Goal: Information Seeking & Learning: Learn about a topic

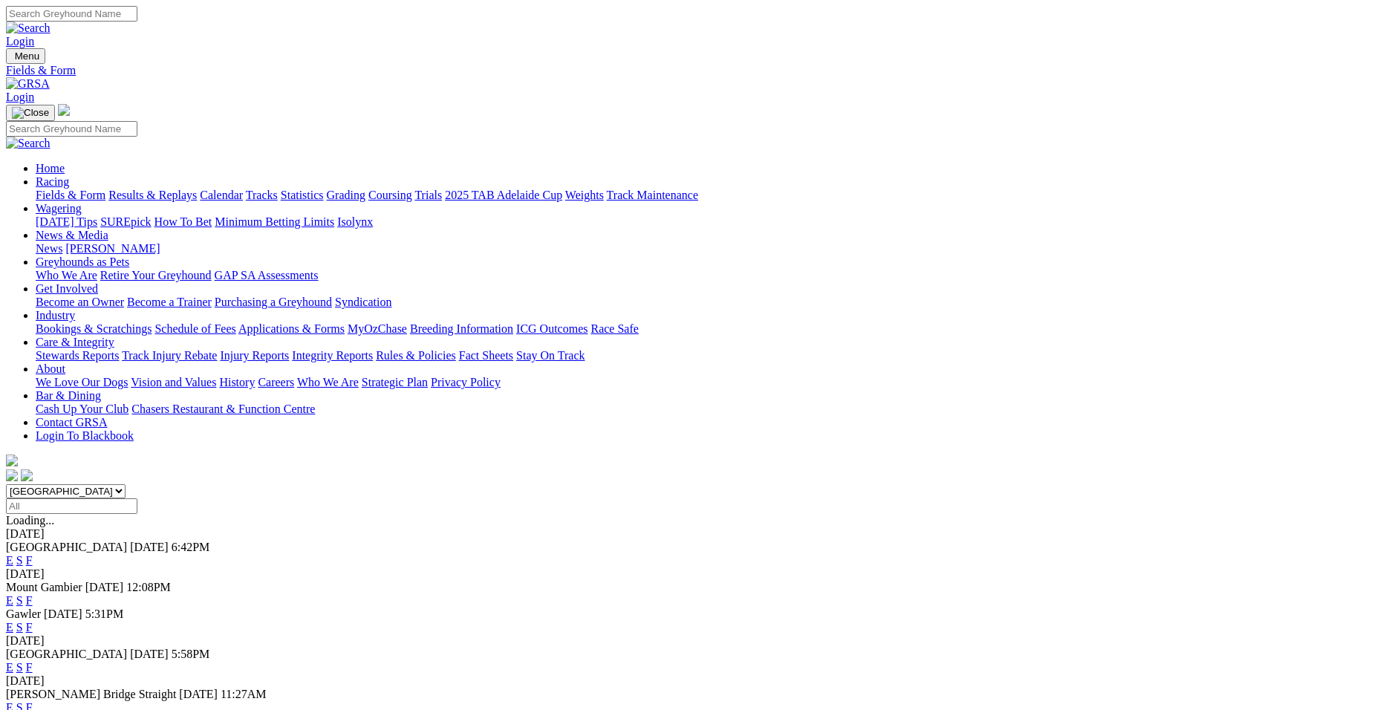
click at [33, 594] on link "F" at bounding box center [29, 600] width 7 height 13
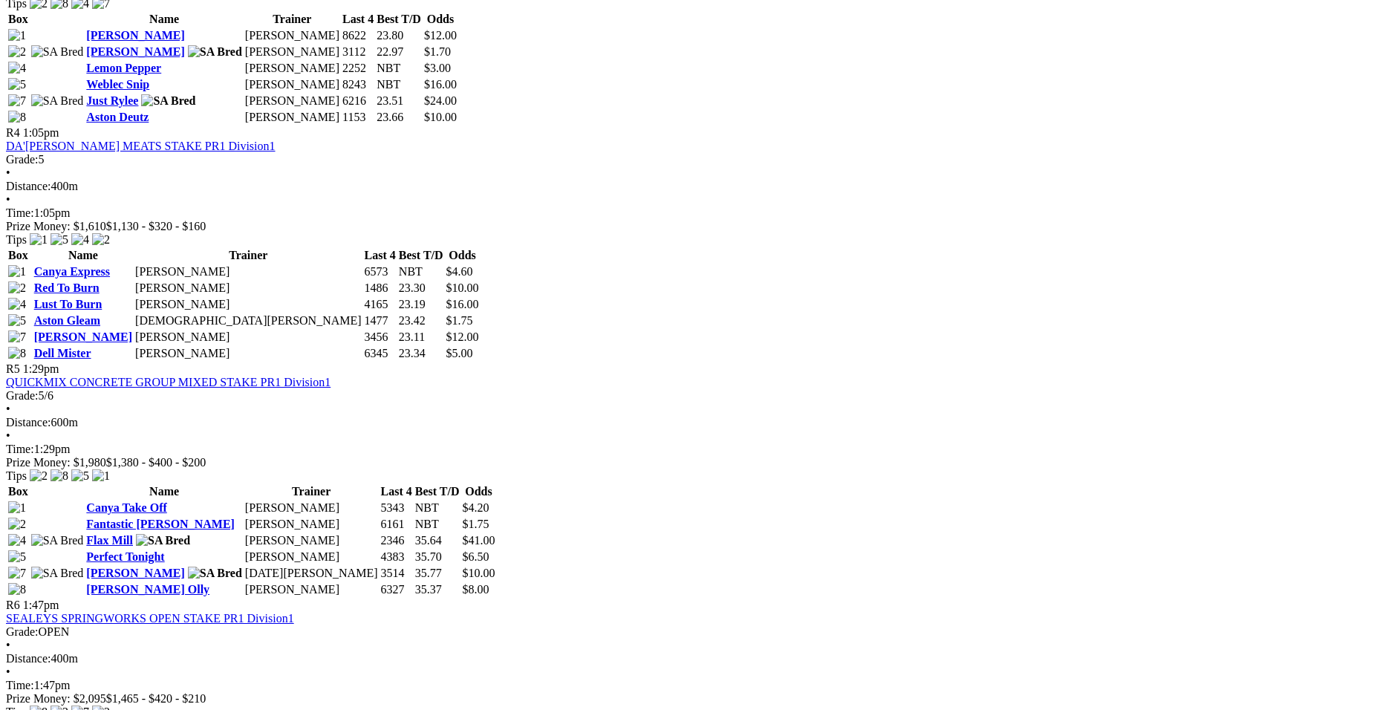
scroll to position [1374, 0]
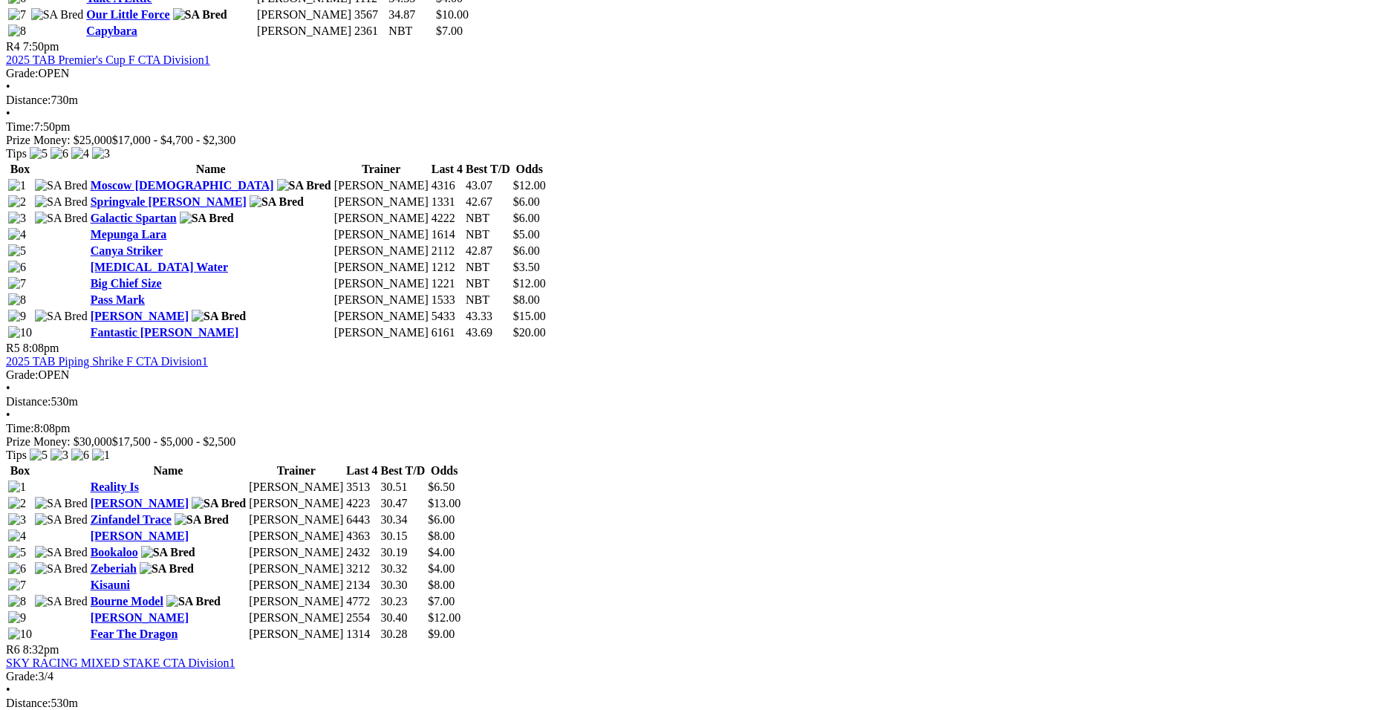
scroll to position [1493, 0]
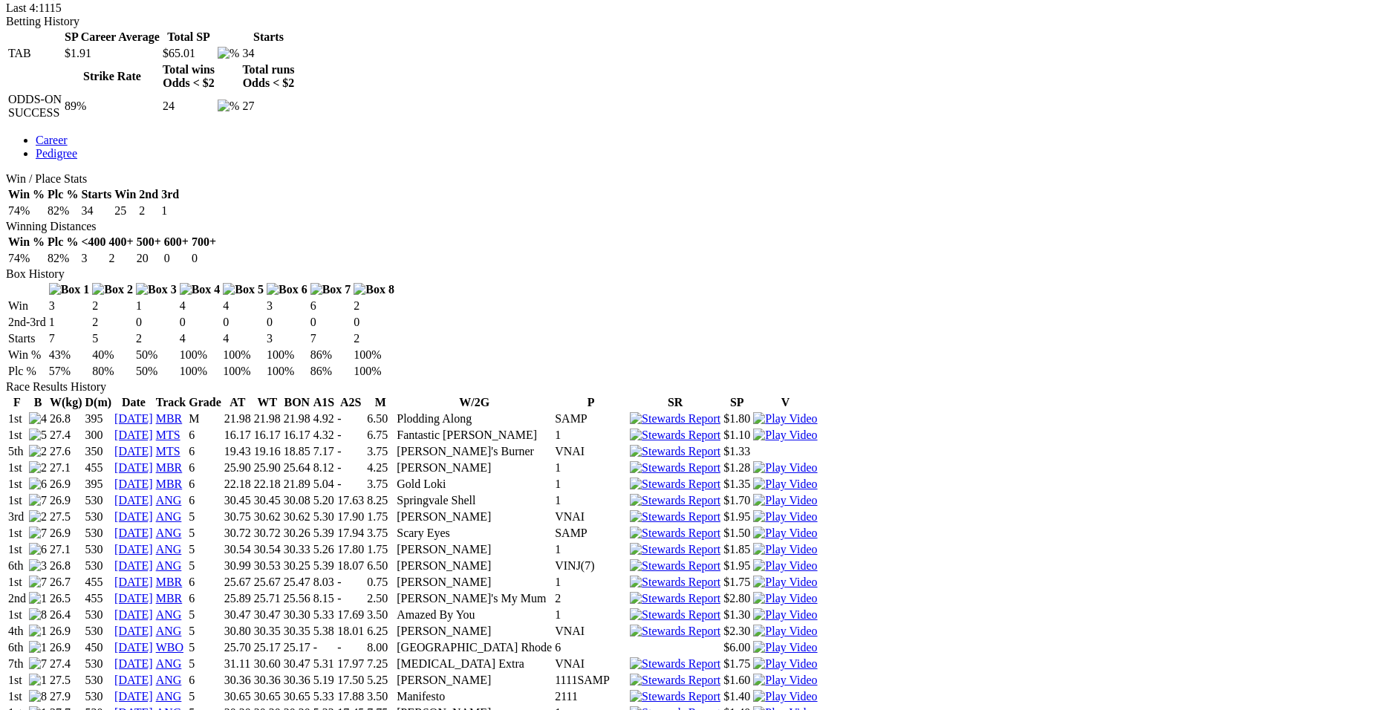
scroll to position [721, 0]
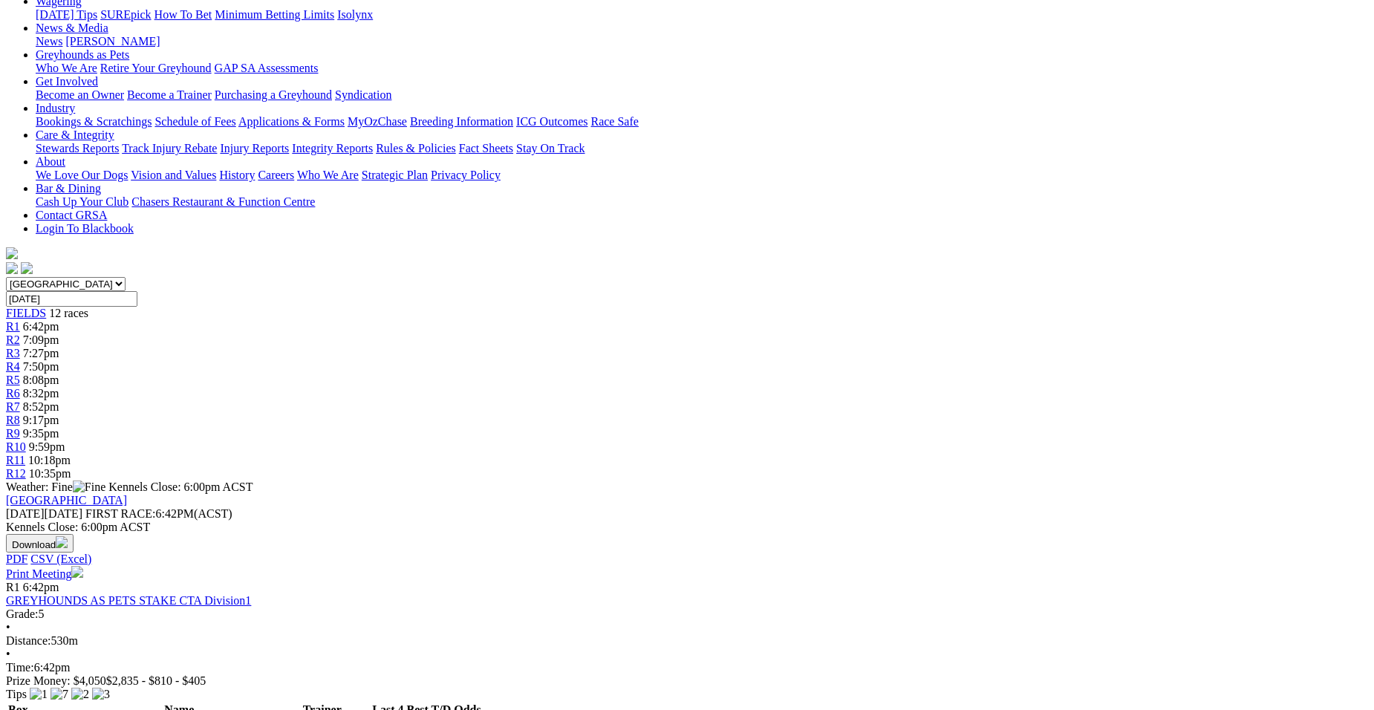
scroll to position [317, 0]
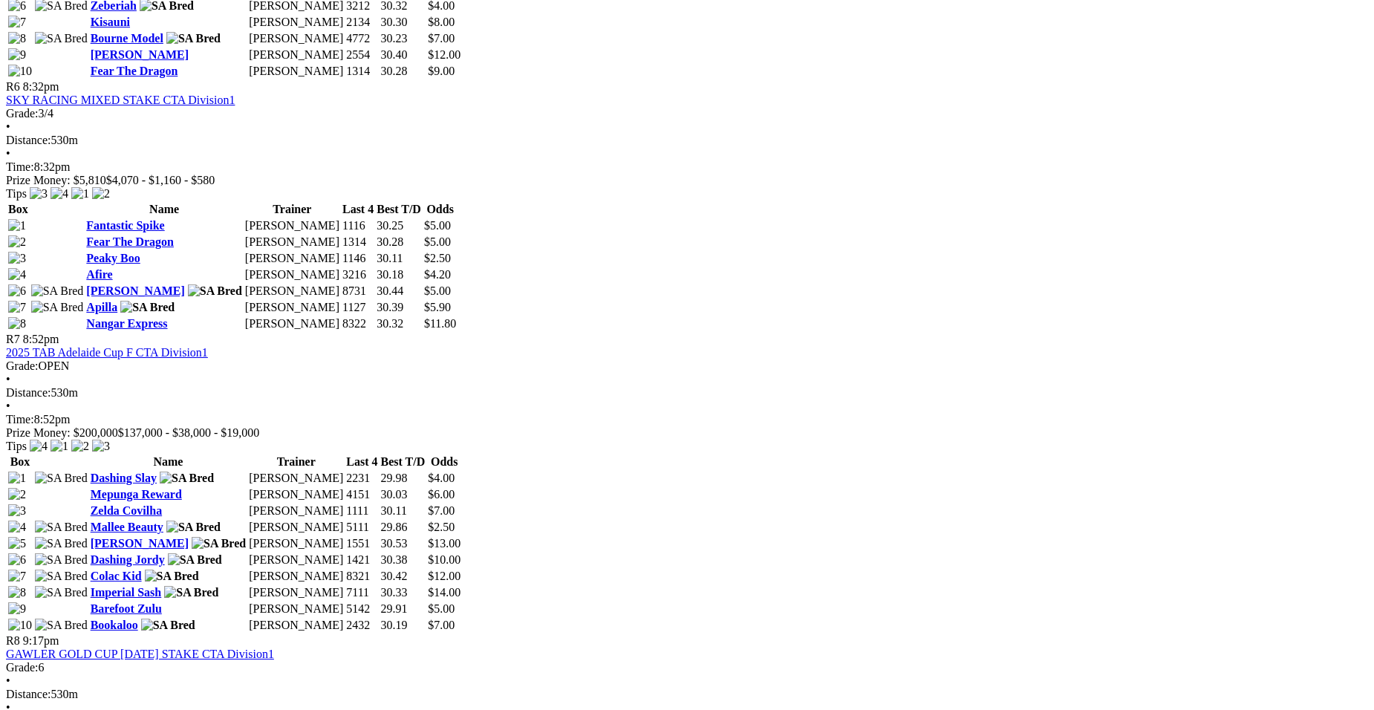
scroll to position [2184, 0]
